Goal: Contribute content: Contribute content

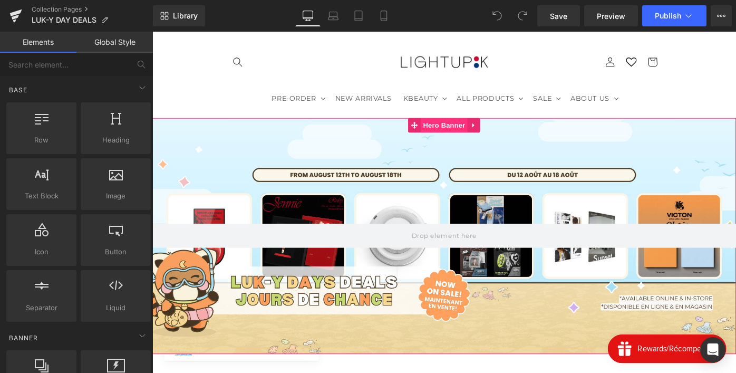
click at [461, 140] on span "Hero Banner" at bounding box center [470, 134] width 51 height 16
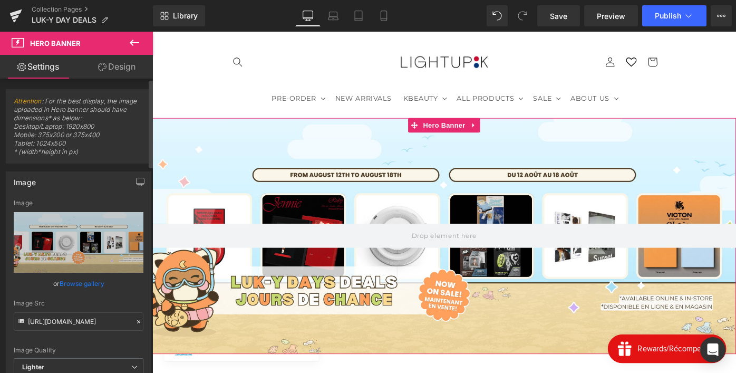
click at [96, 279] on link "Browse gallery" at bounding box center [82, 283] width 45 height 18
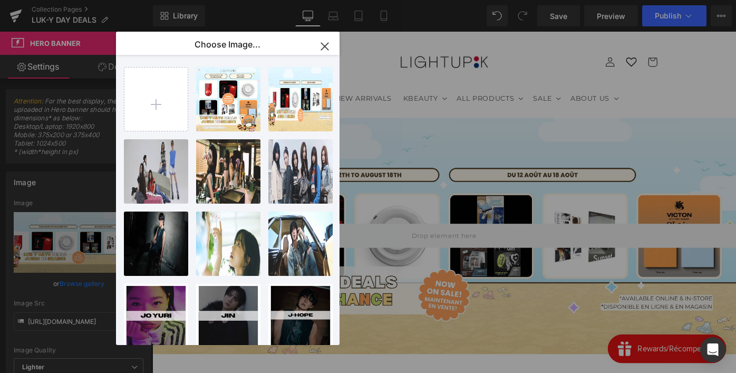
click at [163, 95] on input "file" at bounding box center [155, 98] width 63 height 63
type input "C:\fakepath\PROMO 6 ALBUMS.png"
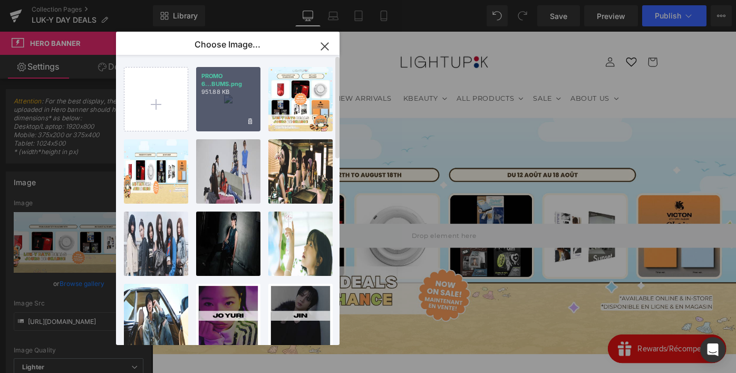
click at [219, 112] on div "PROMO 6...BUMS.png 951.88 KB" at bounding box center [228, 99] width 64 height 64
type input "[URL][DOMAIN_NAME]"
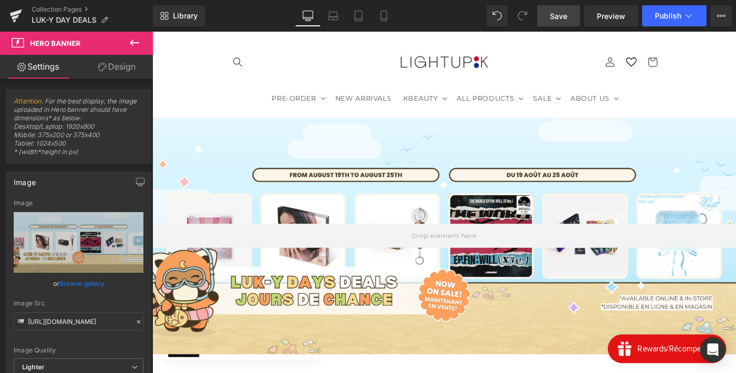
click at [556, 21] on link "Save" at bounding box center [558, 15] width 43 height 21
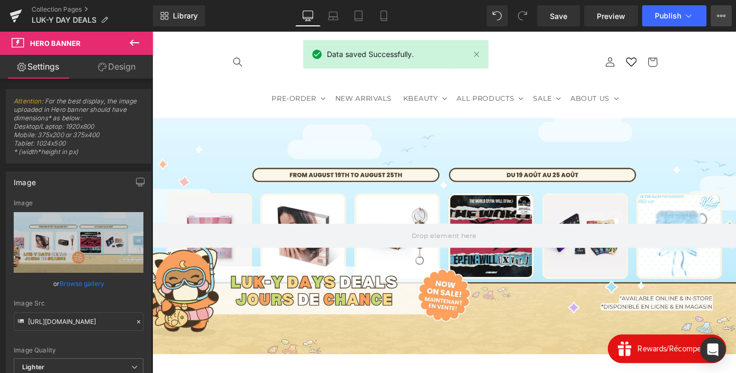
click at [717, 21] on button "View Live Page View with current Template Save Template to Library Schedule Pub…" at bounding box center [721, 15] width 21 height 21
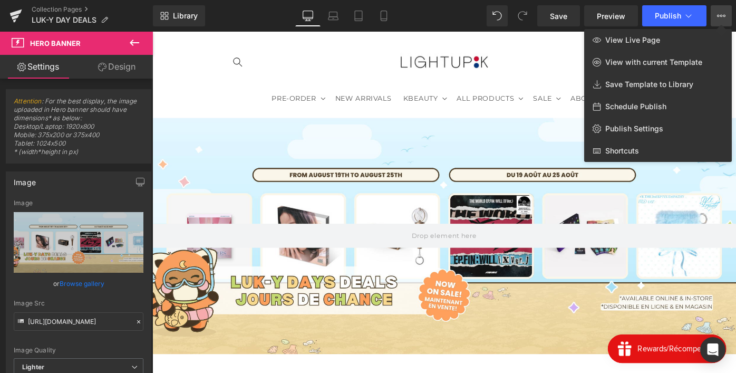
click at [647, 106] on span "Schedule Publish" at bounding box center [635, 106] width 61 height 9
select select
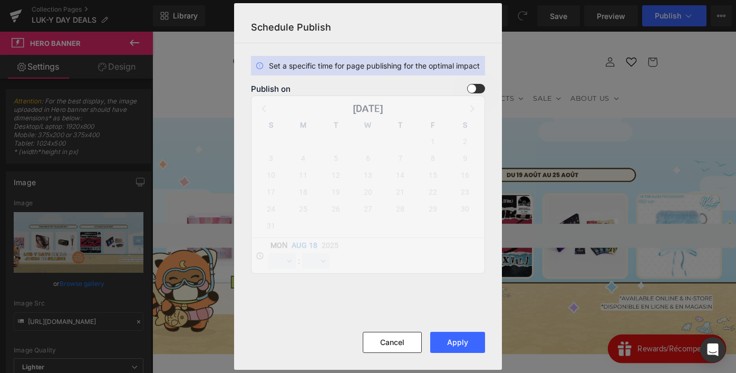
click at [472, 85] on span at bounding box center [476, 88] width 18 height 9
click at [0, 0] on input "checkbox" at bounding box center [0, 0] width 0 height 0
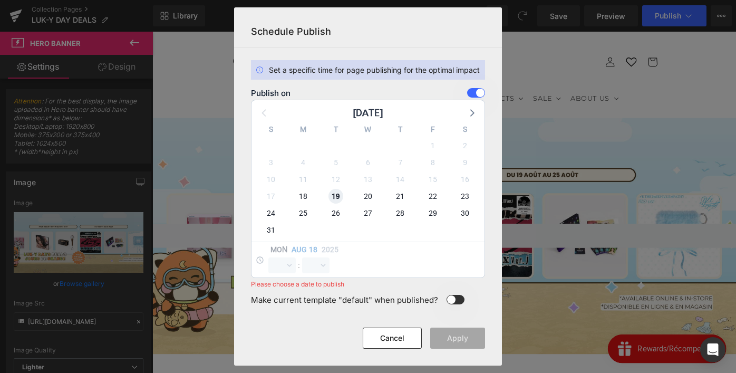
click at [330, 197] on span "19" at bounding box center [335, 196] width 15 height 15
select select "16"
select select "28"
click at [287, 268] on select "00 01 02 03 04 05 06 07 08 09 10 11 12 13 14 15 16 17 18 19 20 21 22 23" at bounding box center [281, 265] width 27 height 16
select select "0"
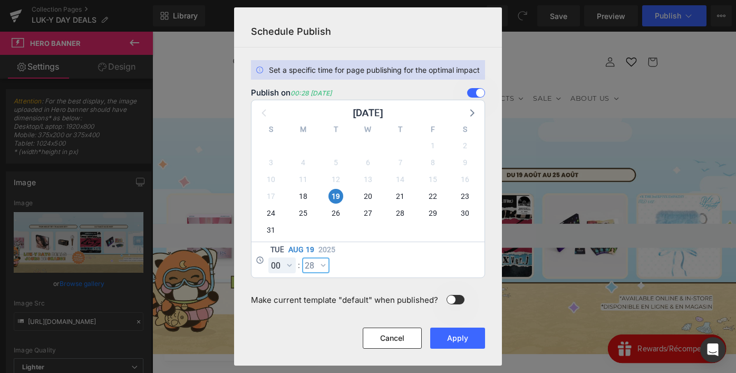
click at [314, 267] on select "00 01 02 03 04 05 06 07 08 09 10 11 12 13 14 15 16 17 18 19 20 21 22 23 24 25 2…" at bounding box center [315, 265] width 27 height 16
select select "0"
click at [453, 341] on button "Apply" at bounding box center [457, 337] width 55 height 21
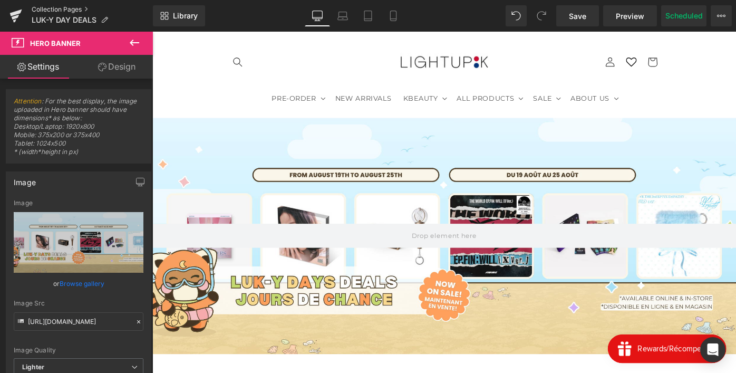
click at [74, 10] on link "Collection Pages" at bounding box center [92, 9] width 121 height 8
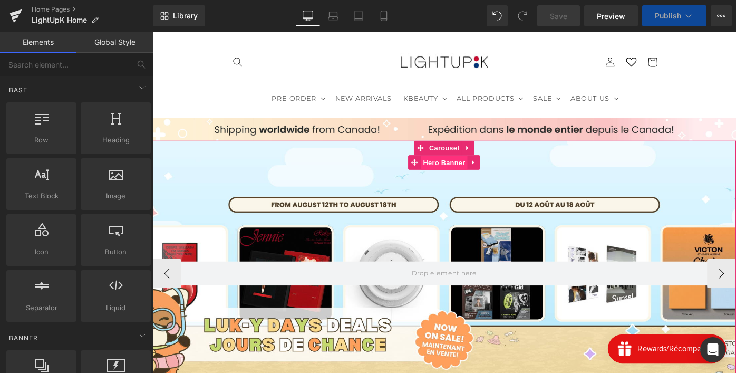
click at [472, 176] on span "Hero Banner" at bounding box center [470, 175] width 51 height 16
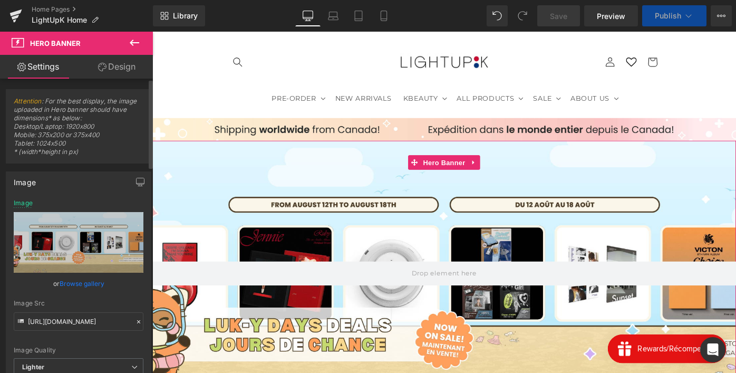
click at [82, 287] on link "Browse gallery" at bounding box center [82, 283] width 45 height 18
